Goal: Transaction & Acquisition: Purchase product/service

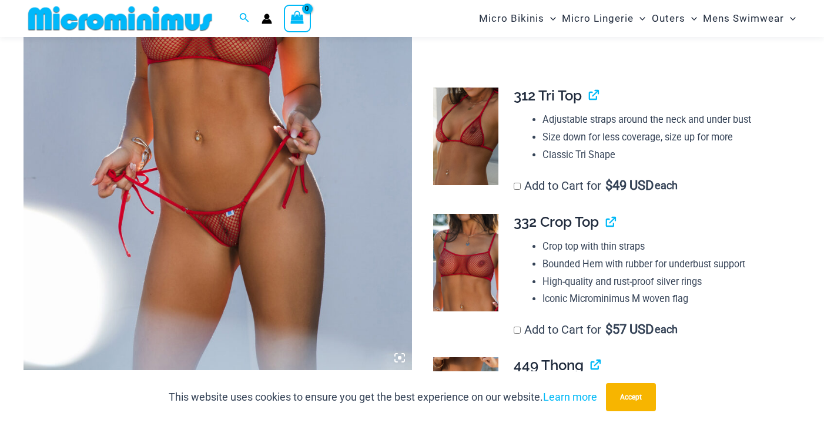
scroll to position [414, 0]
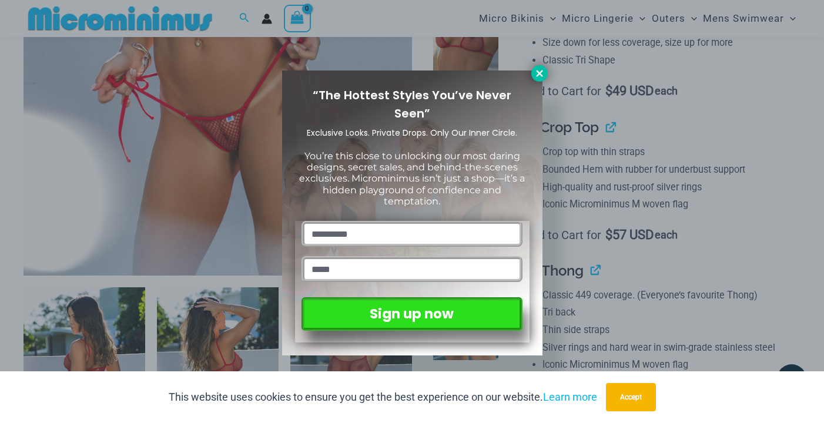
click at [537, 72] on icon at bounding box center [539, 73] width 11 height 11
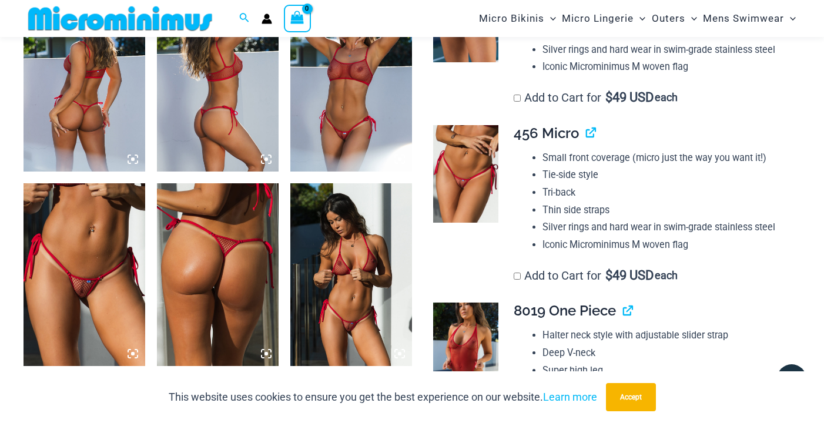
scroll to position [726, 0]
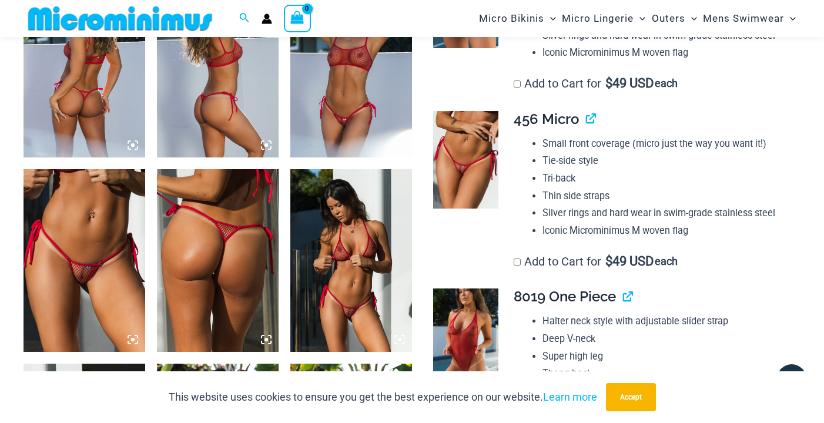
click at [63, 253] on img at bounding box center [85, 260] width 122 height 182
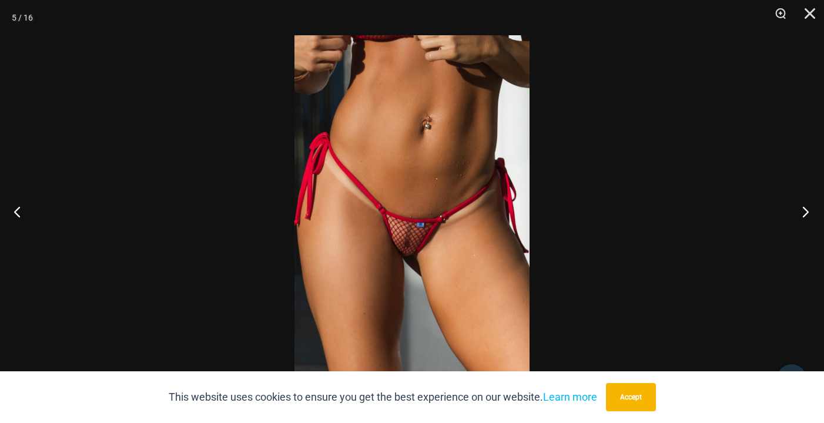
click at [805, 210] on button "Next" at bounding box center [802, 211] width 44 height 59
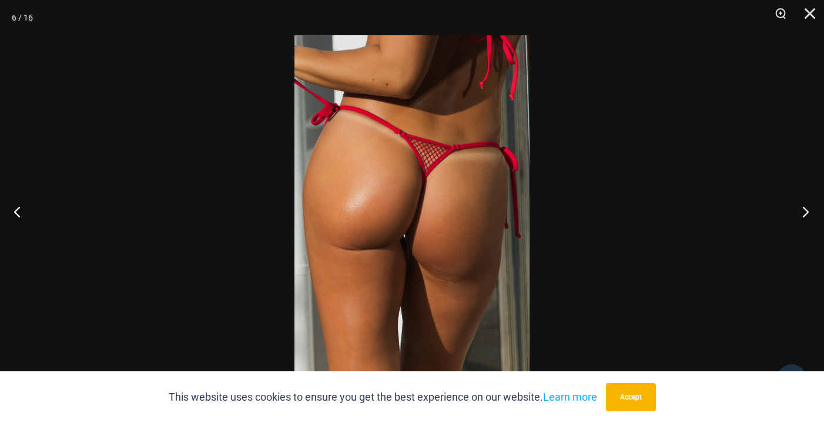
click at [805, 210] on button "Next" at bounding box center [802, 211] width 44 height 59
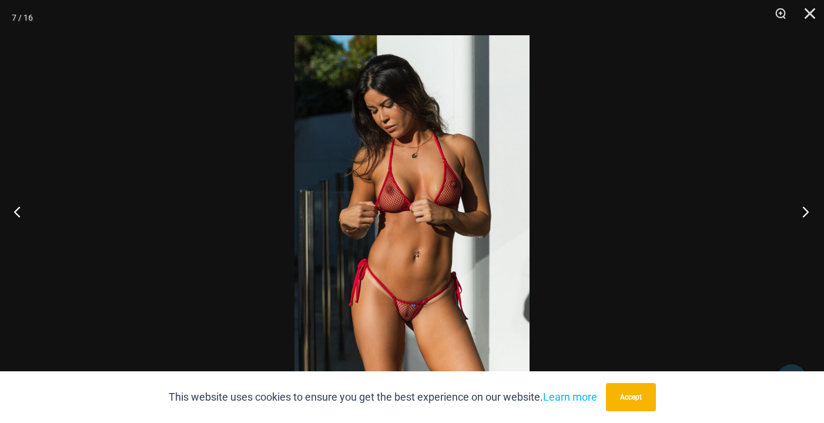
click at [805, 210] on button "Next" at bounding box center [802, 211] width 44 height 59
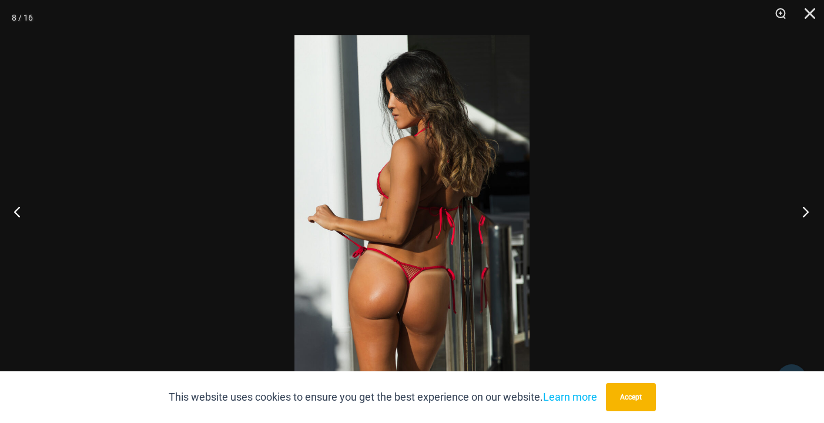
click at [805, 210] on button "Next" at bounding box center [802, 211] width 44 height 59
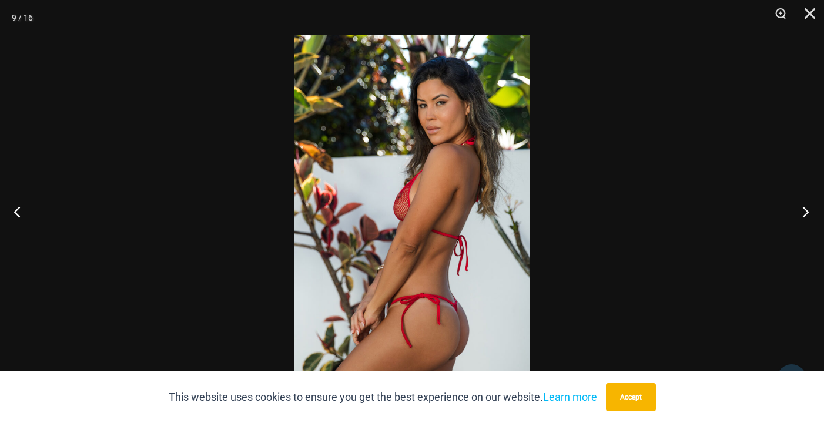
click at [805, 210] on button "Next" at bounding box center [802, 211] width 44 height 59
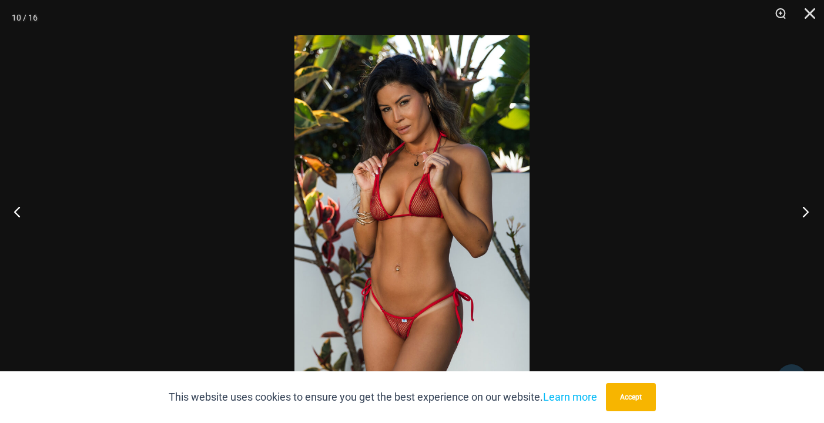
click at [805, 210] on button "Next" at bounding box center [802, 211] width 44 height 59
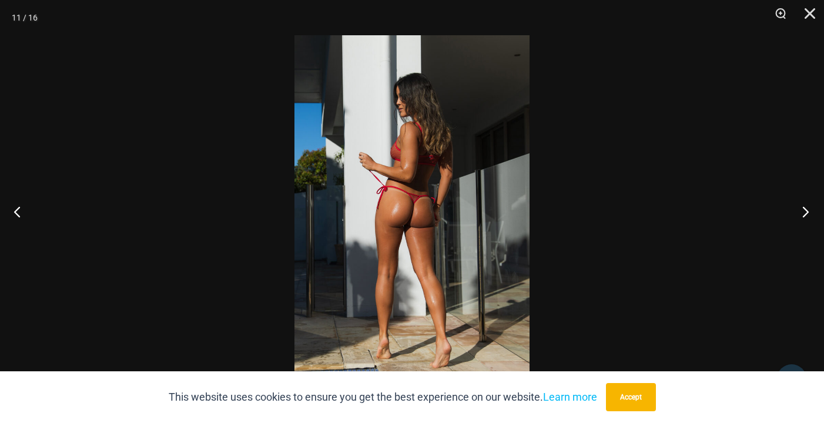
click at [805, 210] on button "Next" at bounding box center [802, 211] width 44 height 59
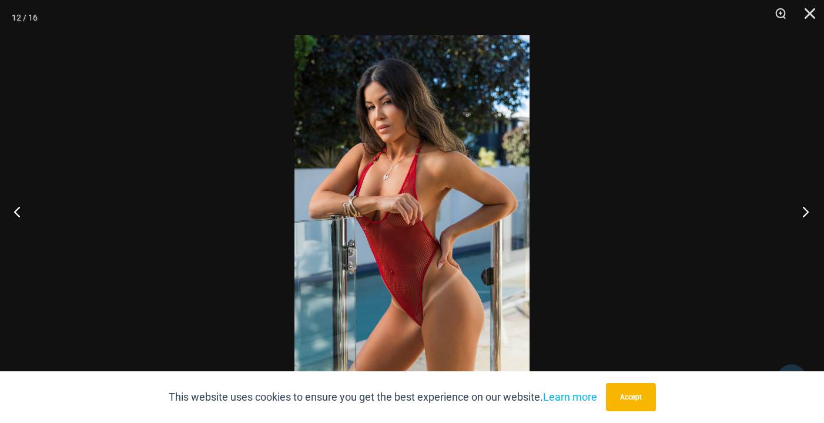
click at [805, 210] on button "Next" at bounding box center [802, 211] width 44 height 59
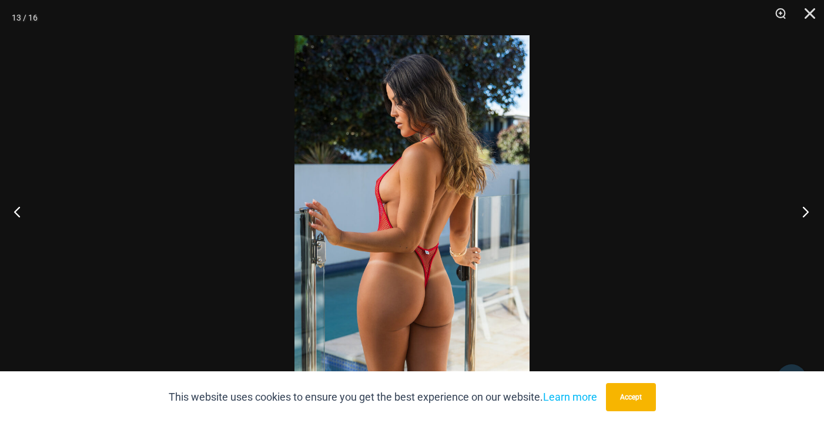
click at [805, 210] on button "Next" at bounding box center [802, 211] width 44 height 59
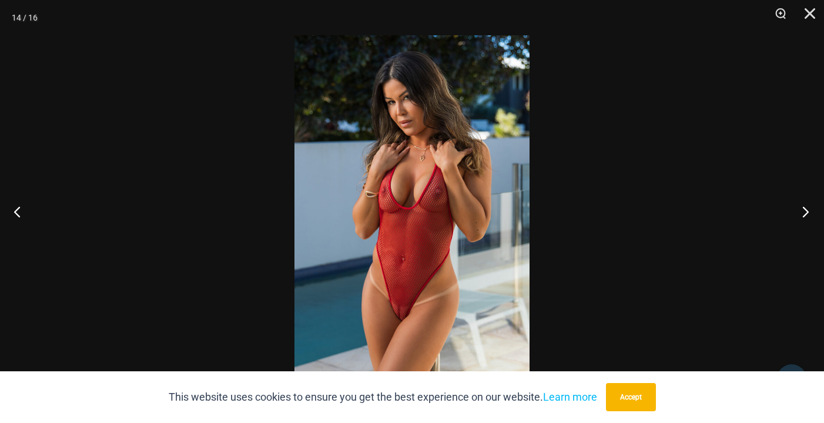
click at [805, 210] on button "Next" at bounding box center [802, 211] width 44 height 59
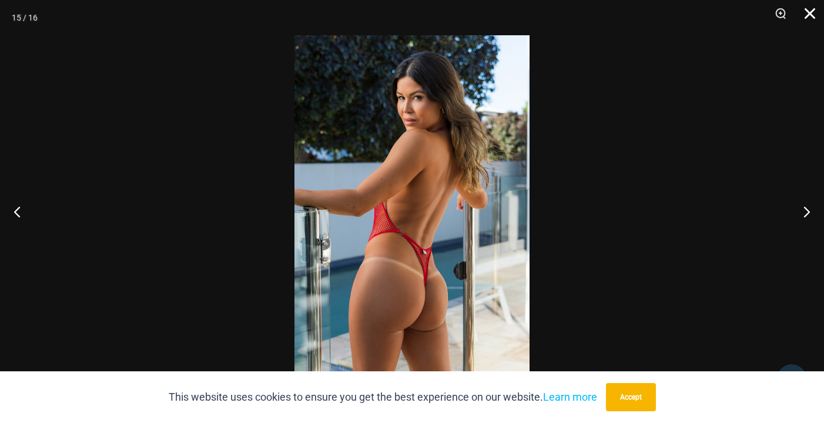
click at [809, 14] on button "Close" at bounding box center [805, 17] width 29 height 35
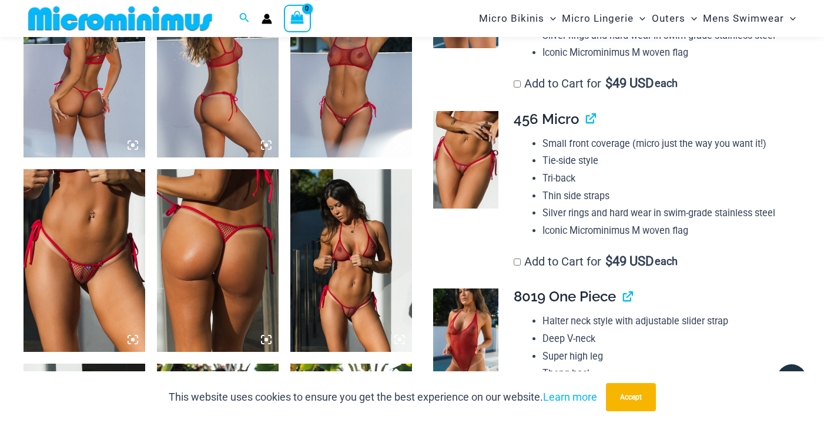
click at [481, 187] on img at bounding box center [465, 160] width 65 height 98
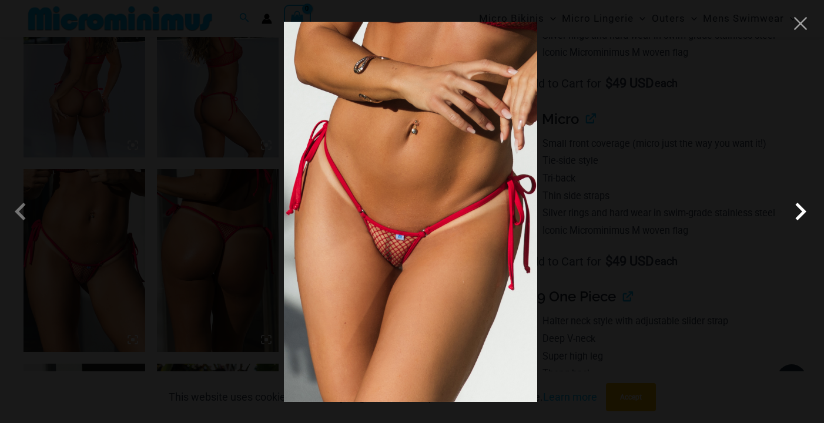
click at [796, 213] on span at bounding box center [800, 211] width 35 height 35
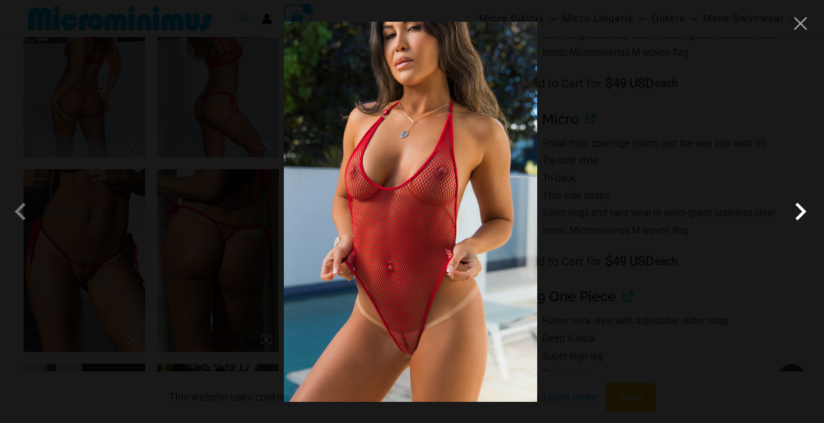
click at [796, 213] on span at bounding box center [800, 211] width 35 height 35
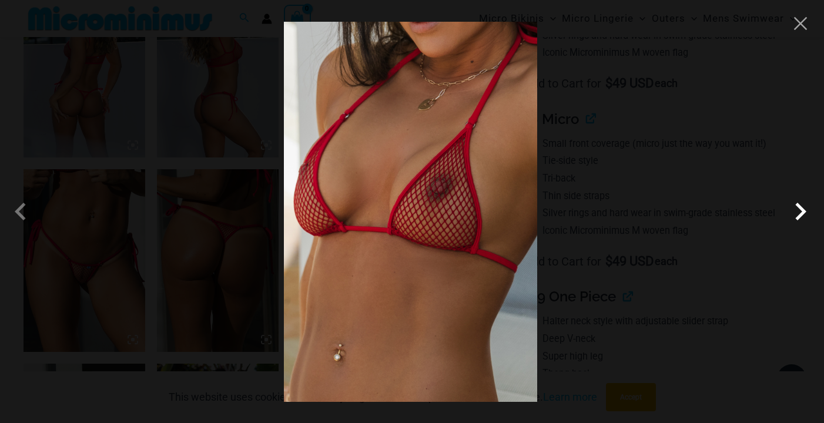
click at [796, 213] on span at bounding box center [800, 211] width 35 height 35
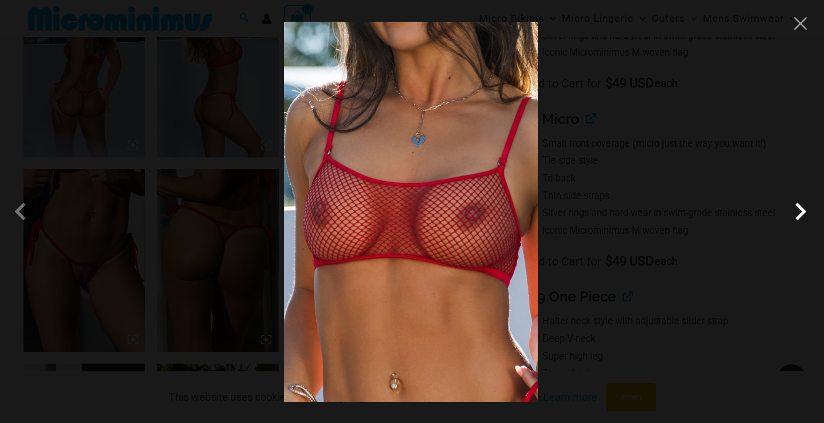
click at [796, 213] on span at bounding box center [800, 211] width 35 height 35
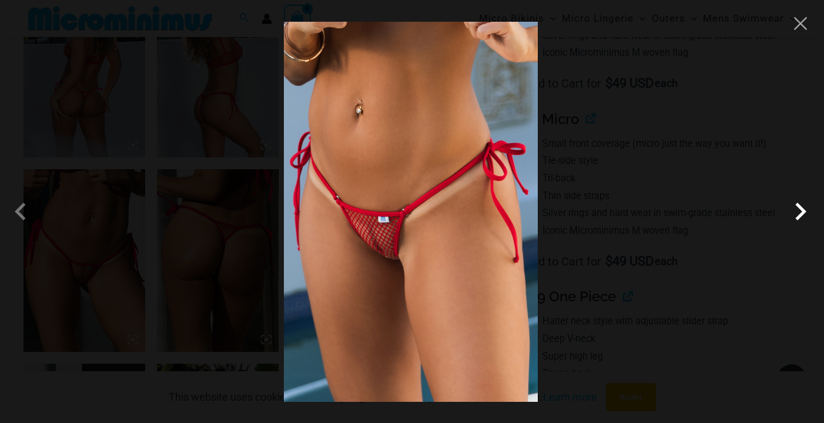
click at [796, 213] on span at bounding box center [800, 211] width 35 height 35
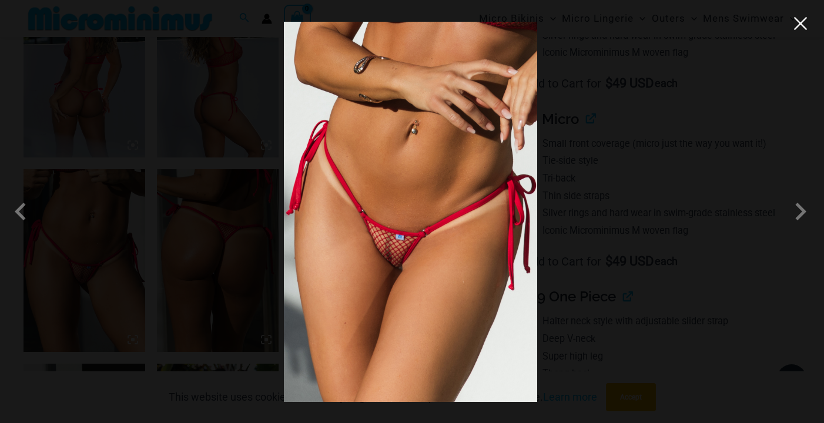
click at [801, 31] on button "Close" at bounding box center [801, 24] width 18 height 18
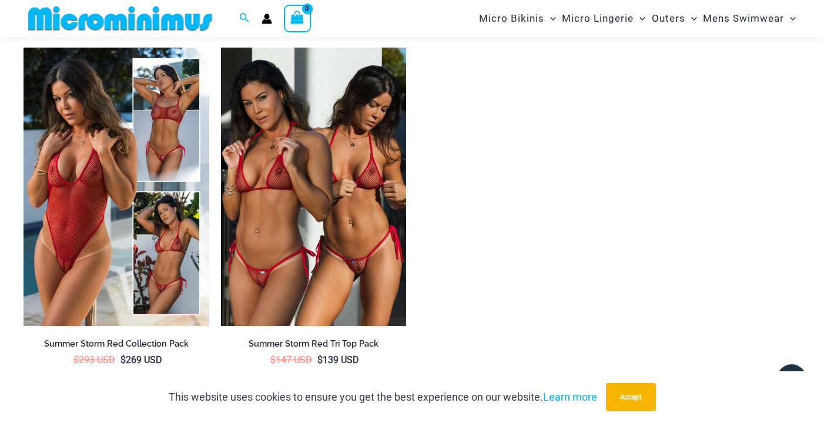
scroll to position [1746, 0]
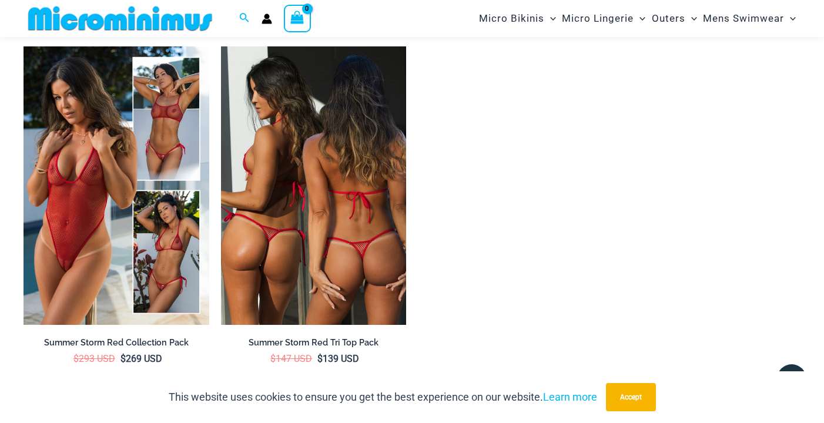
click at [343, 206] on img at bounding box center [314, 185] width 186 height 278
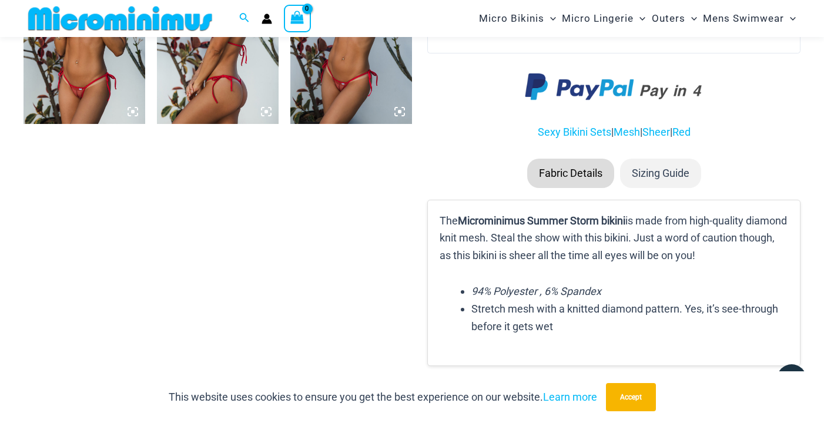
scroll to position [1344, 0]
